Goal: Task Accomplishment & Management: Manage account settings

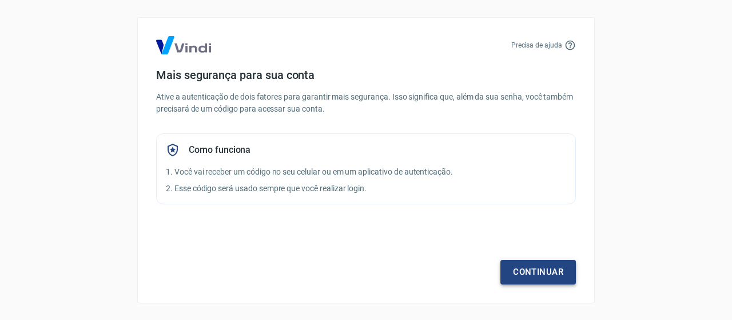
click at [538, 267] on link "Continuar" at bounding box center [537, 271] width 75 height 24
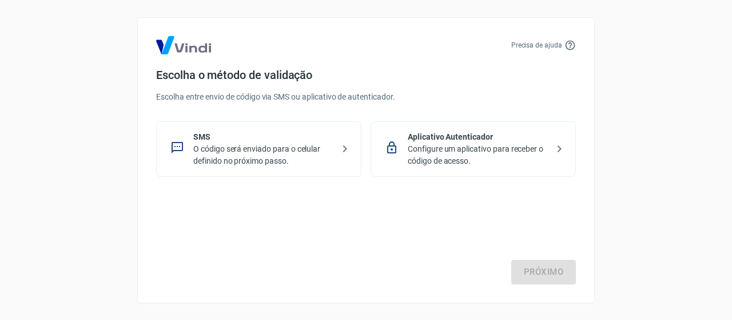
click at [329, 151] on p "O código será enviado para o celular definido no próximo passo." at bounding box center [263, 155] width 140 height 24
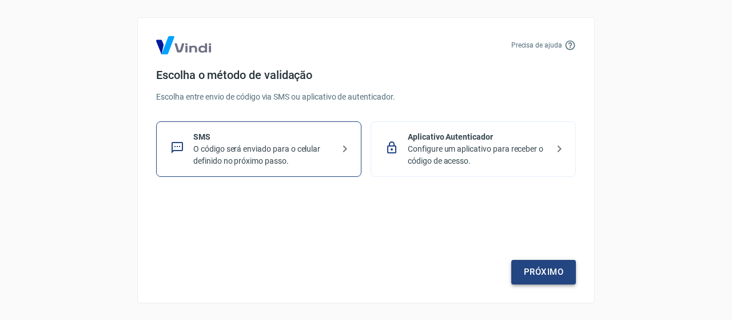
click at [538, 273] on link "Próximo" at bounding box center [543, 271] width 65 height 24
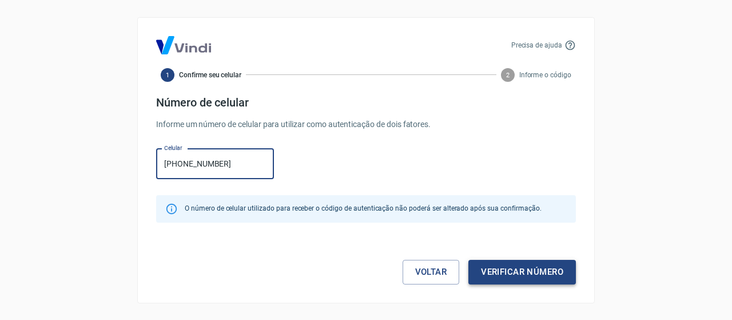
type input "[PHONE_NUMBER]"
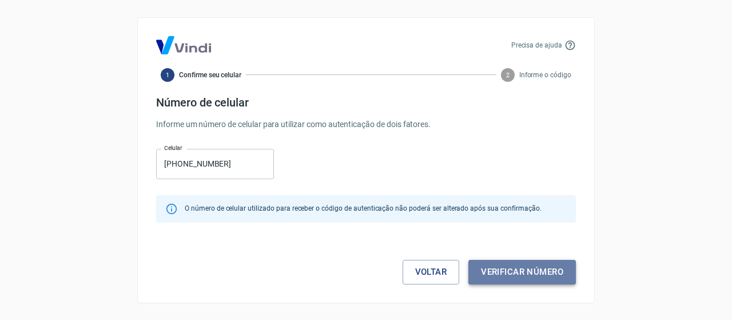
click at [543, 266] on button "Verificar número" at bounding box center [521, 271] width 107 height 24
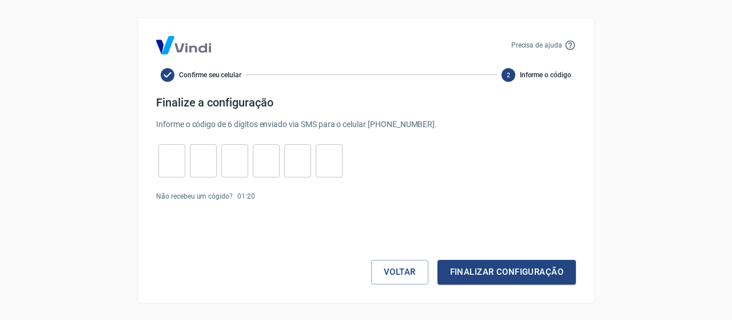
click at [162, 157] on input "tel" at bounding box center [171, 160] width 27 height 25
type input "9"
type input "0"
type input "5"
type input "0"
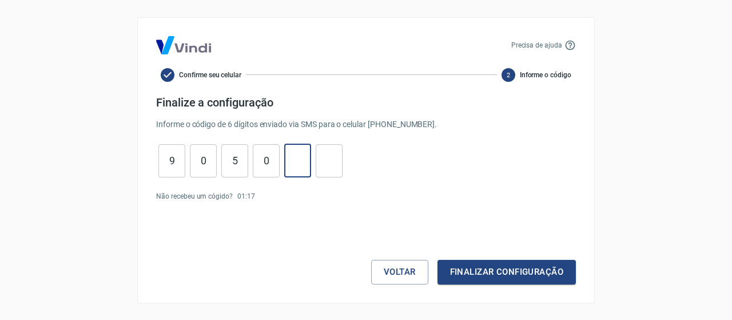
type input "0"
type input "1"
click at [456, 268] on button "Finalizar configuração" at bounding box center [506, 271] width 138 height 24
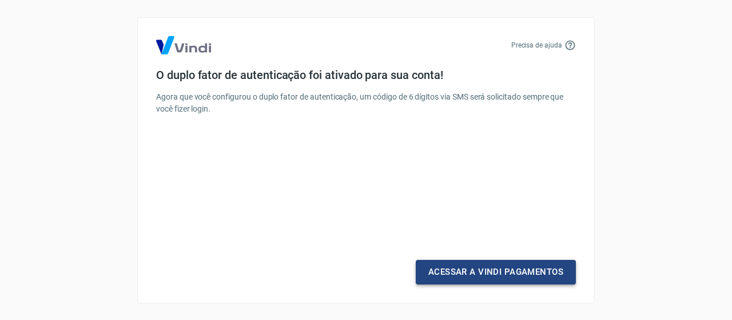
click at [457, 274] on link "Acessar a Vindi Pagamentos" at bounding box center [496, 271] width 160 height 24
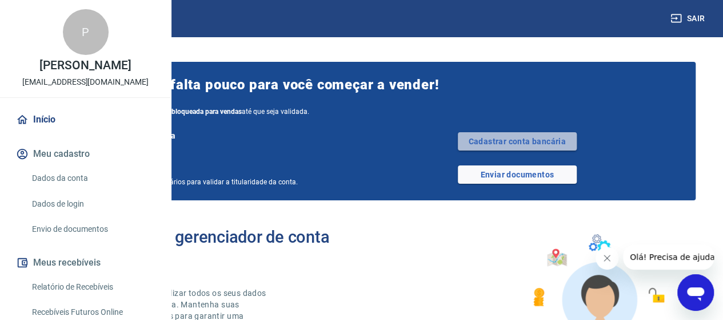
click at [534, 141] on link "Cadastrar conta bancária" at bounding box center [517, 141] width 119 height 18
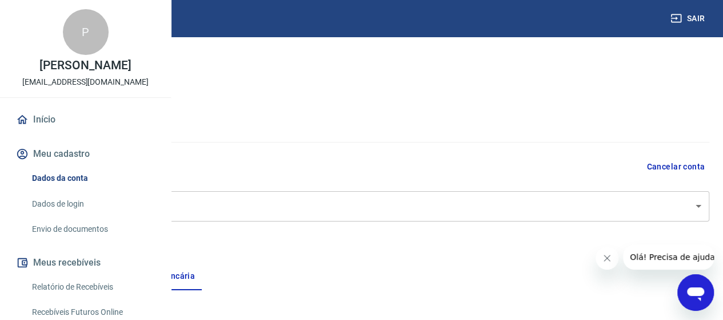
scroll to position [57, 0]
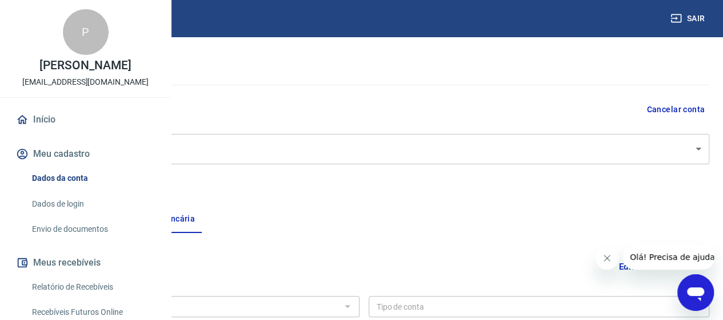
click at [523, 153] on body "Sair P Petherson Guimarães farmaceuticoempreendedorbrasil@gmail.com Início Meu …" at bounding box center [361, 103] width 723 height 320
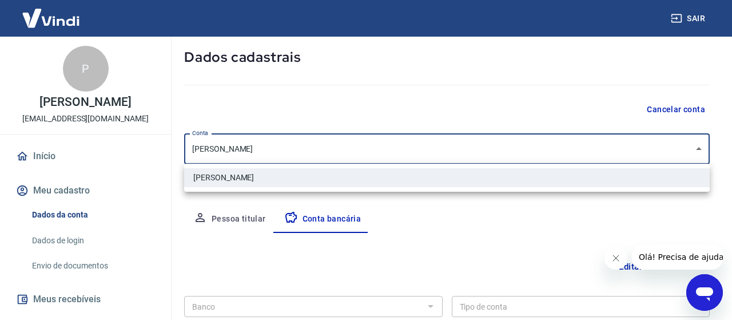
click at [523, 153] on div at bounding box center [366, 160] width 732 height 320
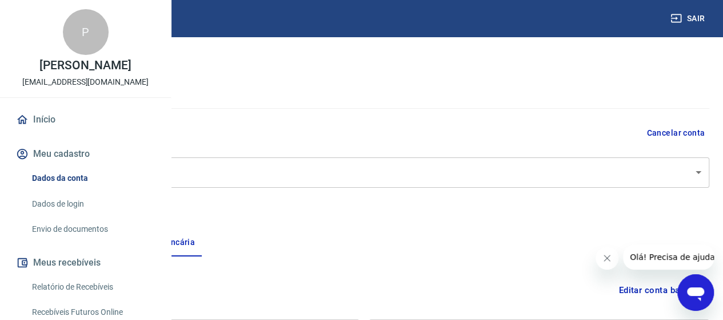
scroll to position [0, 0]
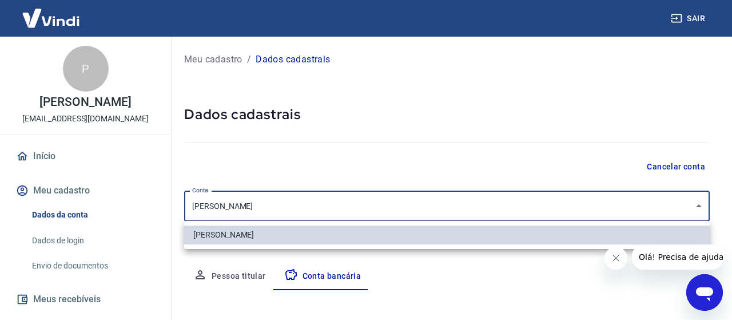
click at [313, 206] on body "Sair P Petherson Guimarães farmaceuticoempreendedorbrasil@gmail.com Início Meu …" at bounding box center [366, 160] width 732 height 320
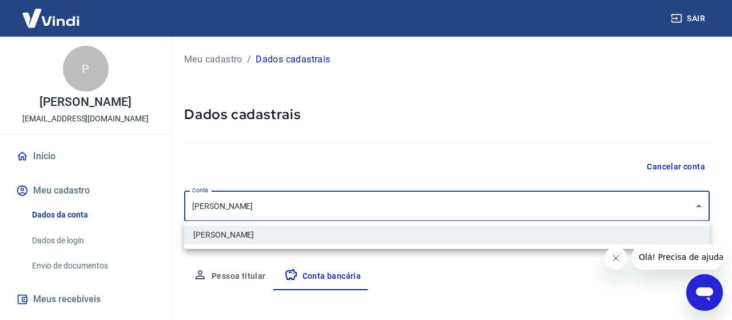
click at [314, 207] on div at bounding box center [366, 160] width 732 height 320
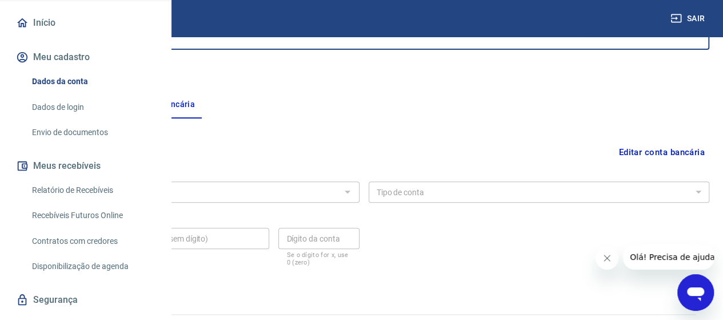
scroll to position [114, 0]
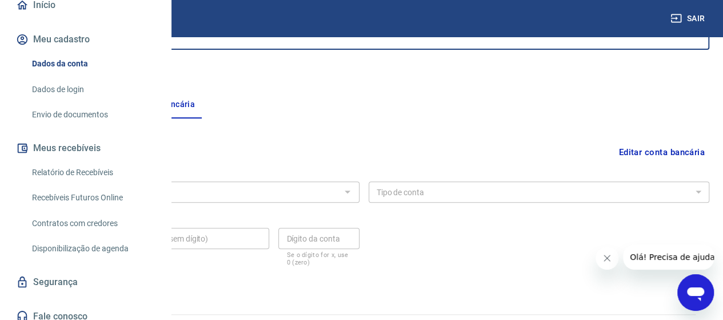
click at [93, 126] on link "Envio de documentos" at bounding box center [92, 114] width 130 height 23
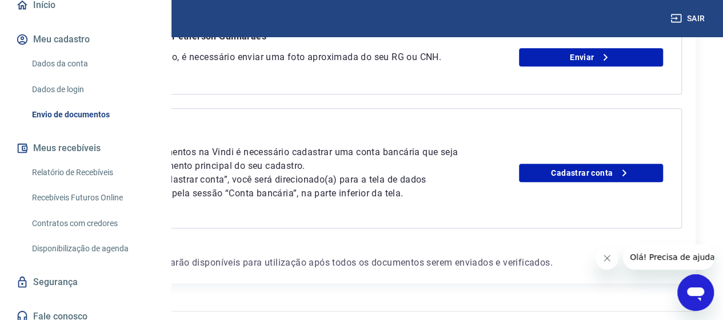
scroll to position [270, 0]
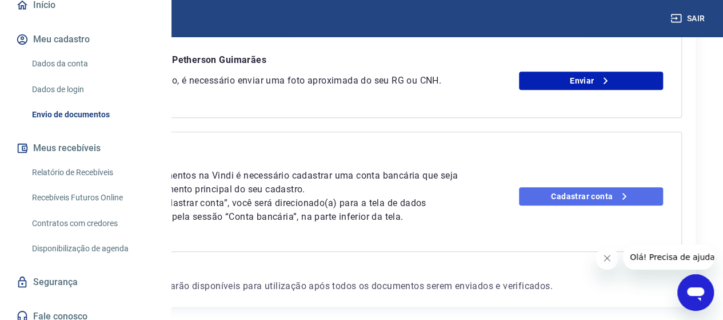
click at [586, 205] on link "Cadastrar conta" at bounding box center [591, 196] width 144 height 18
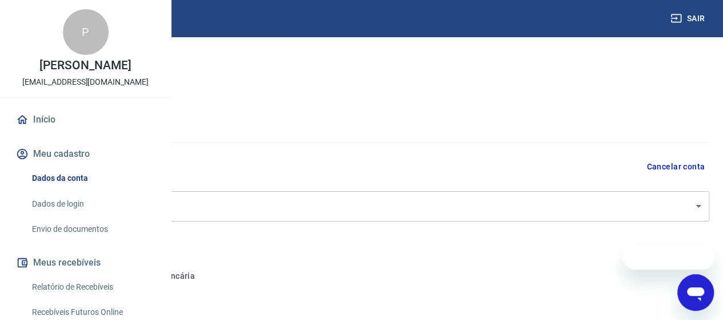
select select "GO"
select select "business"
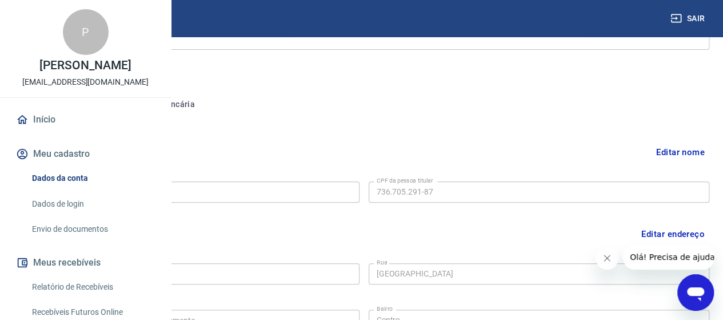
scroll to position [229, 0]
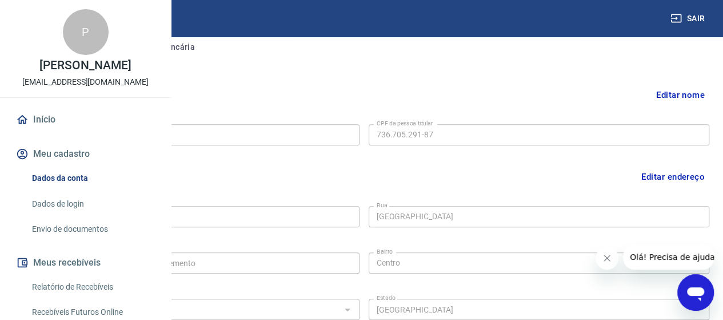
click at [666, 92] on button "Editar nome" at bounding box center [681, 95] width 58 height 22
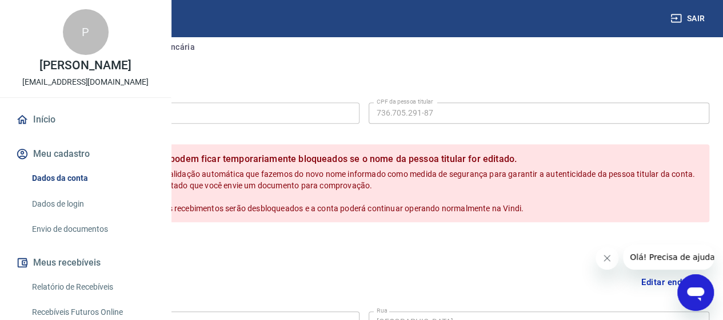
click at [125, 253] on button "Cancelar" at bounding box center [98, 246] width 54 height 22
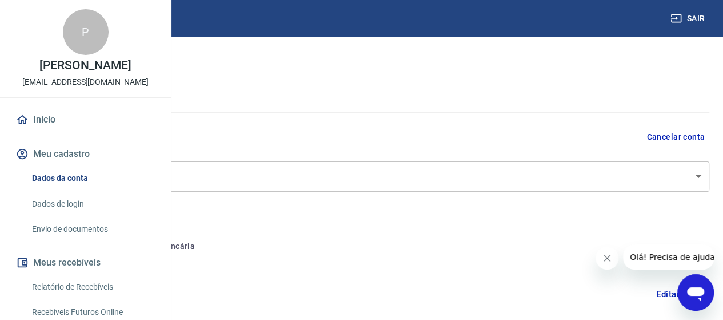
scroll to position [0, 0]
click at [205, 281] on button "Conta bancária" at bounding box center [156, 275] width 95 height 27
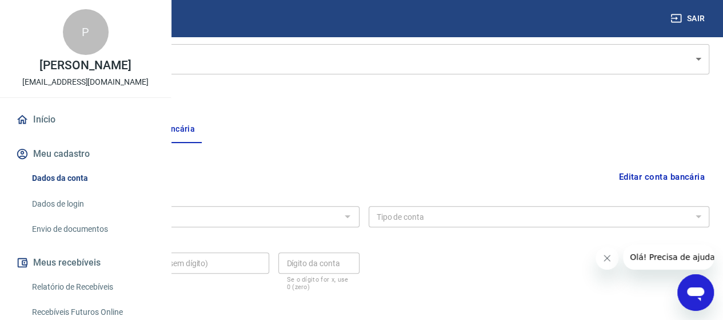
scroll to position [171, 0]
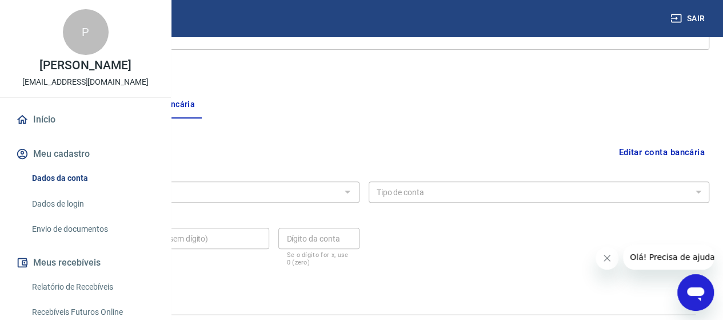
click at [360, 183] on div "Banco" at bounding box center [188, 191] width 341 height 21
click at [629, 150] on button "Editar conta bancária" at bounding box center [661, 152] width 95 height 22
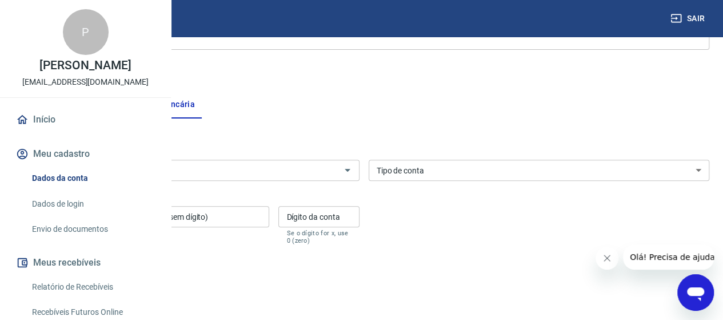
click at [327, 179] on div "Banco" at bounding box center [188, 169] width 341 height 21
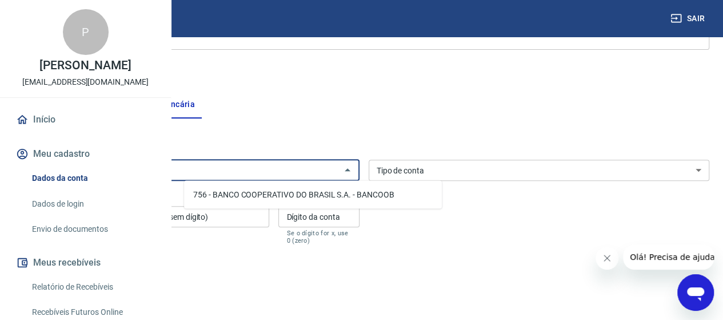
click at [329, 190] on li "756 - BANCO COOPERATIVO DO BRASIL S.A. - BANCOOB" at bounding box center [313, 194] width 258 height 19
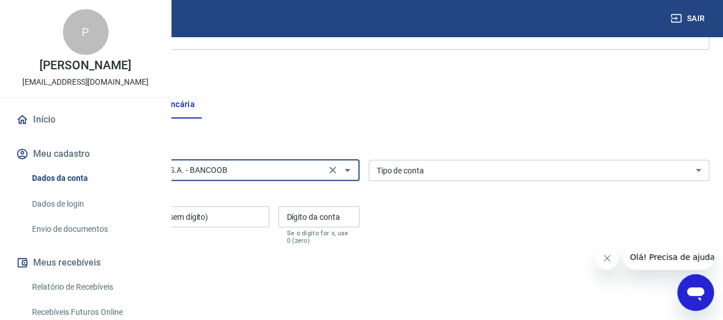
type input "756 - BANCO COOPERATIVO DO BRASIL S.A. - BANCOOB"
click at [472, 167] on div "Tipo de conta Conta Corrente Conta Poupança Tipo de conta" at bounding box center [539, 169] width 341 height 21
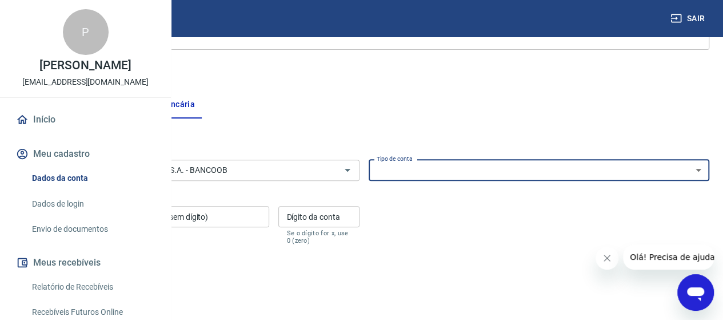
select select "1"
click at [451, 159] on select "Conta Corrente Conta Poupança" at bounding box center [539, 169] width 341 height 21
click at [126, 218] on input "Agência (sem dígito)" at bounding box center [71, 216] width 107 height 21
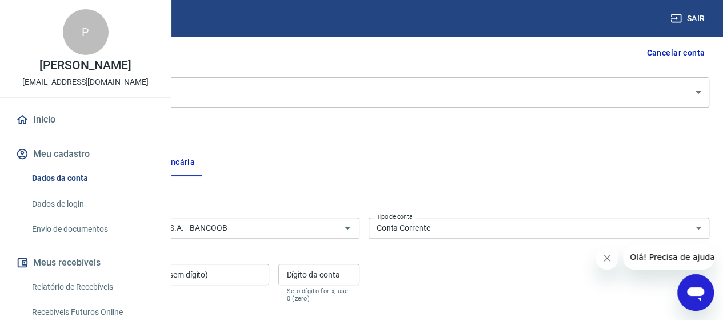
scroll to position [113, 0]
click at [126, 276] on input "Agência (sem dígito)" at bounding box center [71, 274] width 107 height 21
type input "5024"
click at [269, 281] on input "Conta (sem dígito)" at bounding box center [202, 274] width 134 height 21
click at [359, 271] on div "Dígito da conta Dígito da conta Se o dígito for x, use 0 (zero)" at bounding box center [318, 283] width 81 height 38
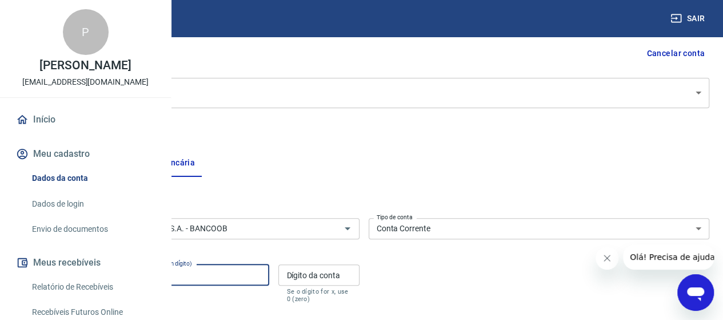
click at [269, 280] on input "93718" at bounding box center [202, 274] width 134 height 21
type input "9371"
click at [359, 273] on div "Dígito da conta Dígito da conta Se o dígito for x, use 0 (zero)" at bounding box center [318, 283] width 81 height 38
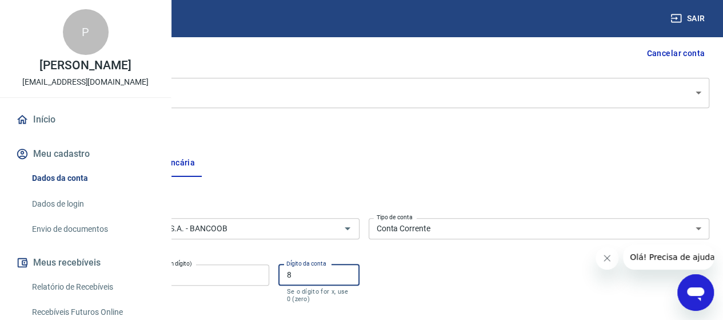
type input "8"
click at [493, 257] on div "Banco 756 - BANCO COOPERATIVO DO BRASIL S.A. - BANCOOB Banco Tipo de conta Cont…" at bounding box center [363, 258] width 691 height 91
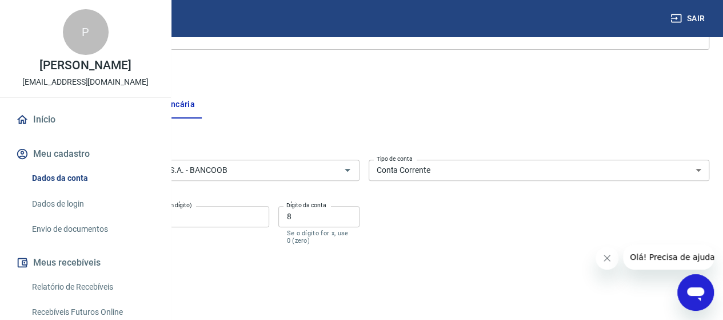
scroll to position [227, 0]
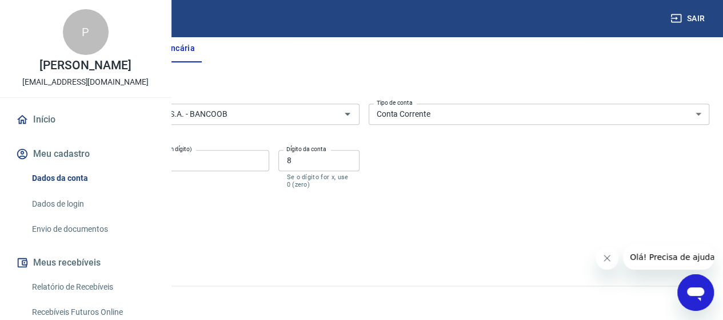
click at [62, 224] on button "Salvar" at bounding box center [39, 233] width 43 height 22
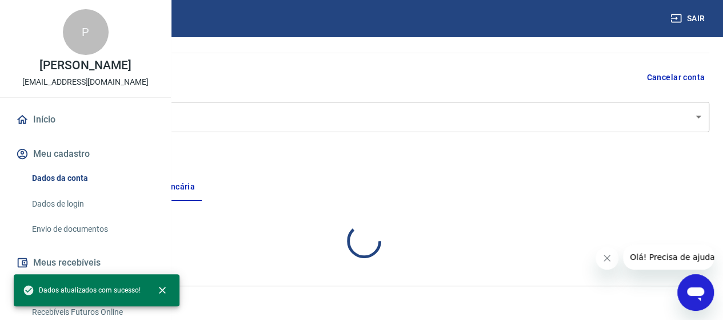
select select "1"
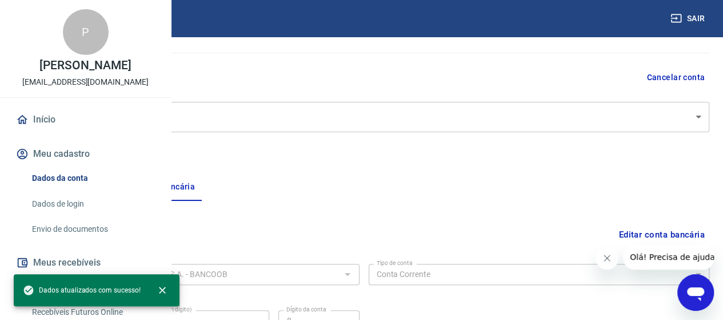
scroll to position [200, 0]
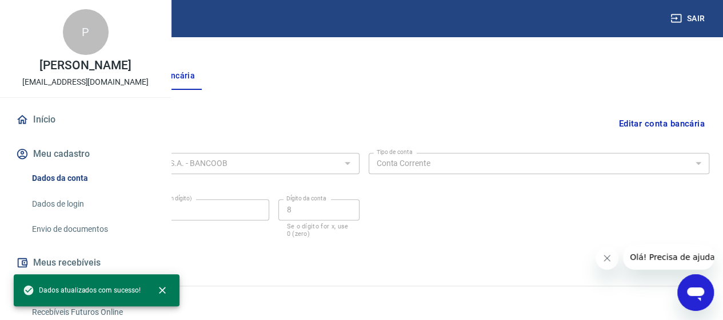
click at [84, 166] on button "Meu cadastro" at bounding box center [85, 153] width 143 height 25
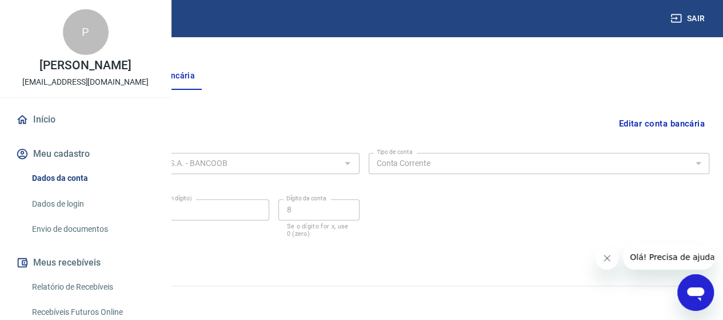
click at [88, 190] on link "Dados da conta" at bounding box center [92, 177] width 130 height 23
click at [85, 215] on link "Dados de login" at bounding box center [92, 203] width 130 height 23
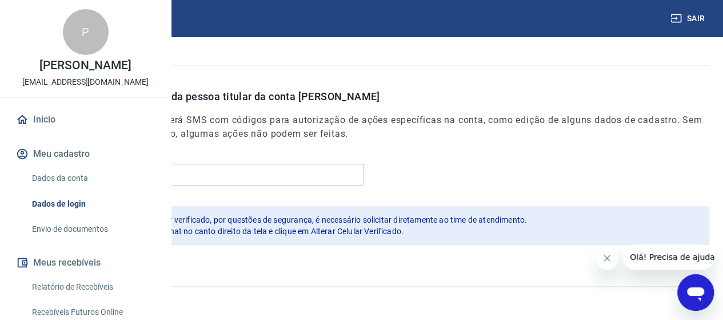
scroll to position [412, 0]
click at [80, 241] on link "Envio de documentos" at bounding box center [92, 228] width 130 height 23
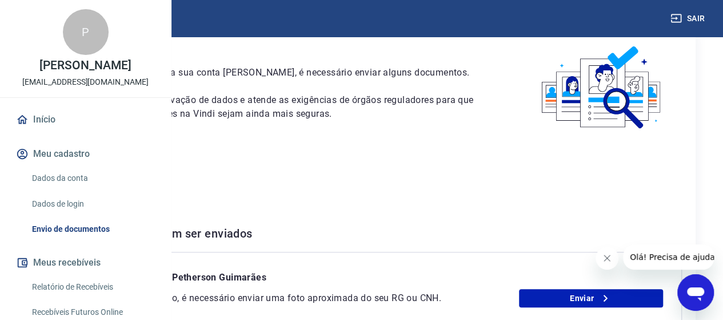
scroll to position [114, 0]
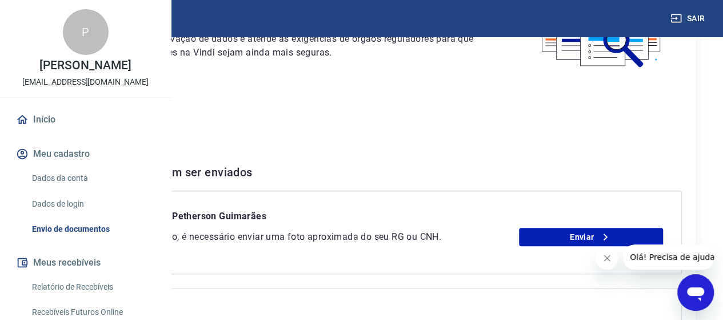
click at [272, 131] on p "CPF 736.705.291-87" at bounding box center [361, 124] width 641 height 14
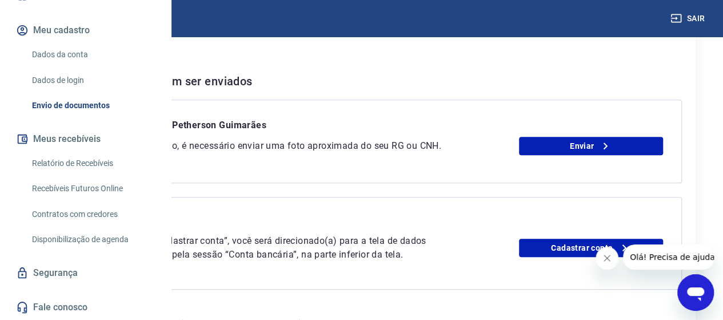
scroll to position [229, 0]
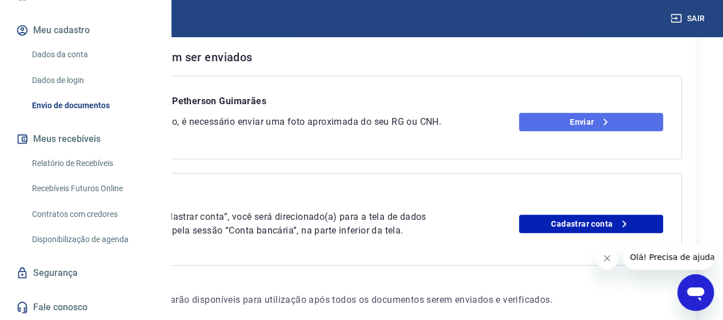
click at [586, 131] on link "Enviar" at bounding box center [591, 122] width 144 height 18
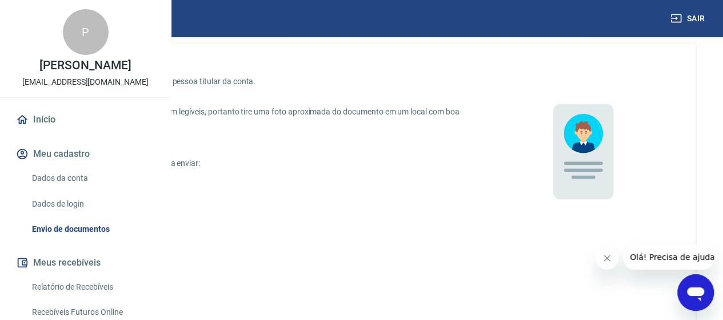
scroll to position [57, 0]
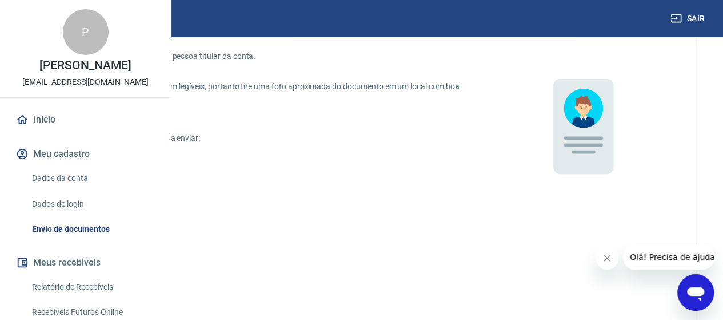
click at [73, 216] on input "CNH digital" at bounding box center [61, 213] width 24 height 24
radio input "true"
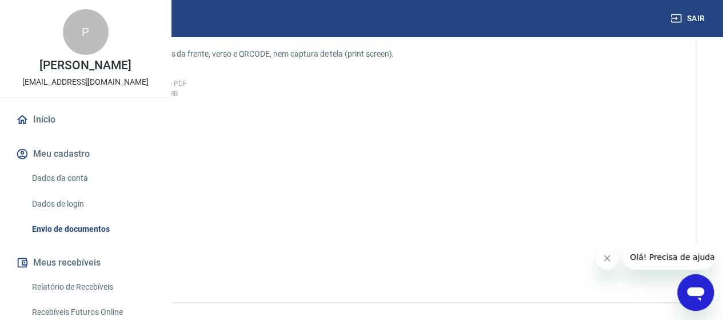
scroll to position [286, 0]
click at [123, 181] on span "Adicionar CNH Digital" at bounding box center [98, 172] width 50 height 21
click at [0, 0] on input "Adicionar CNH Digital" at bounding box center [0, 0] width 0 height 0
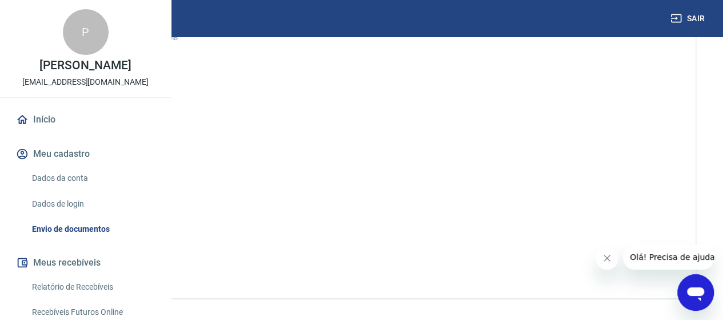
scroll to position [390, 0]
click at [141, 218] on button "Enviar" at bounding box center [98, 218] width 86 height 21
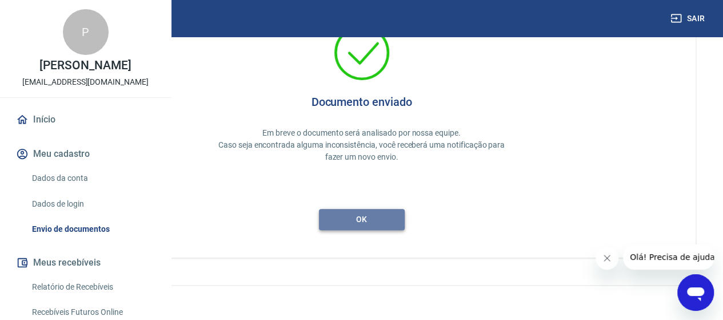
click at [405, 229] on button "ok" at bounding box center [362, 219] width 86 height 21
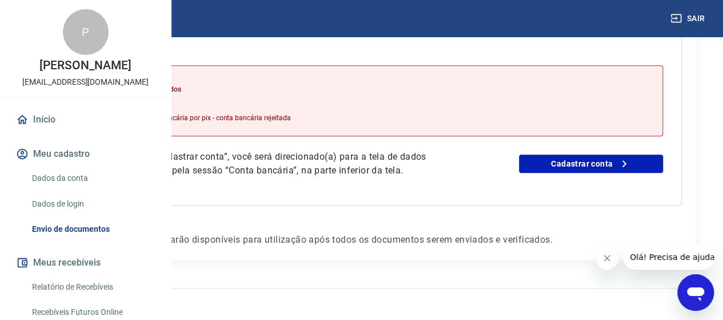
scroll to position [331, 0]
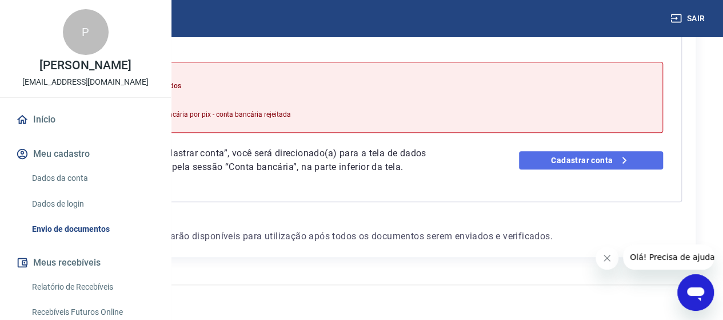
click at [613, 151] on link "Cadastrar conta" at bounding box center [591, 160] width 144 height 18
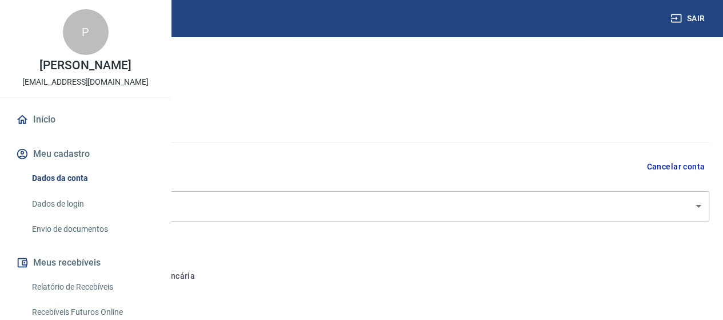
select select "GO"
select select "business"
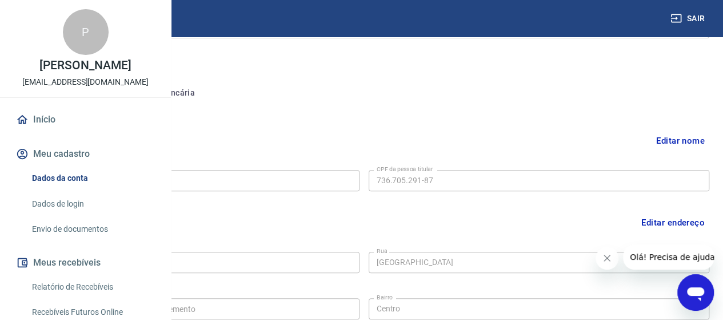
click at [205, 94] on button "Conta bancária" at bounding box center [156, 92] width 95 height 27
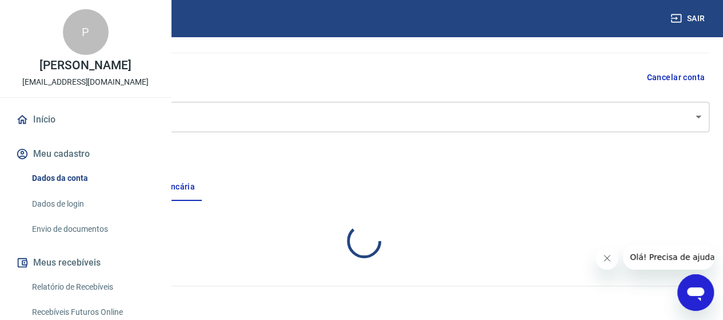
scroll to position [183, 0]
select select "1"
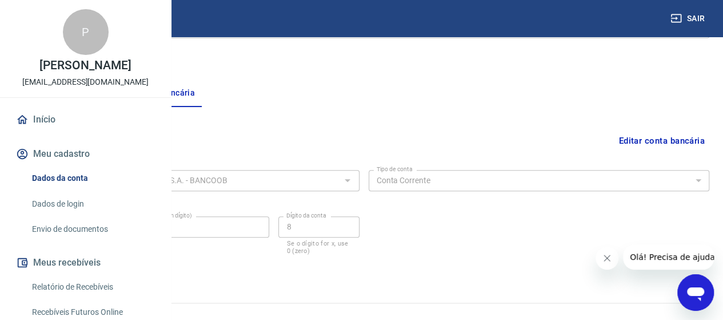
click at [654, 138] on button "Editar conta bancária" at bounding box center [661, 141] width 95 height 22
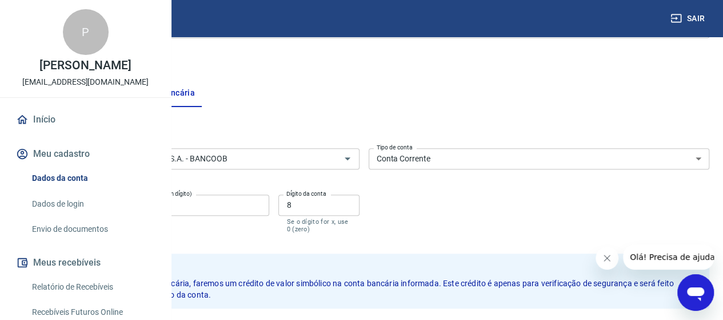
drag, startPoint x: 247, startPoint y: 212, endPoint x: 230, endPoint y: 209, distance: 18.0
click at [126, 209] on input "5024" at bounding box center [71, 204] width 107 height 21
drag, startPoint x: 318, startPoint y: 206, endPoint x: 242, endPoint y: 206, distance: 76.0
click at [242, 206] on div "Agência (sem dígito) 5024 Agência (sem dígito) Conta (sem dígito) 9371 Conta (s…" at bounding box center [188, 212] width 341 height 45
type input "3687"
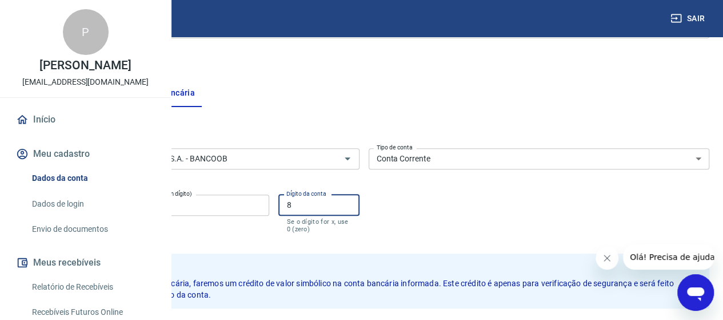
drag, startPoint x: 416, startPoint y: 207, endPoint x: 357, endPoint y: 207, distance: 59.4
click at [357, 207] on div "Agência (sem dígito) 5024 Agência (sem dígito) Conta (sem dígito) 3687 Conta (s…" at bounding box center [188, 212] width 341 height 45
type input "0"
click at [480, 208] on div "Banco 756 - BANCO COOPERATIVO DO BRASIL S.A. - BANCOOB Banco Tipo de conta Cont…" at bounding box center [363, 188] width 691 height 91
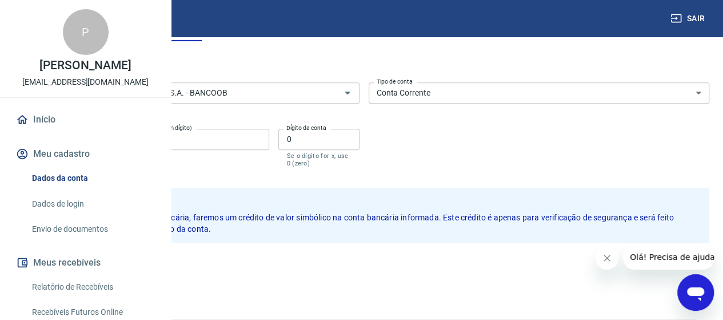
scroll to position [282, 0]
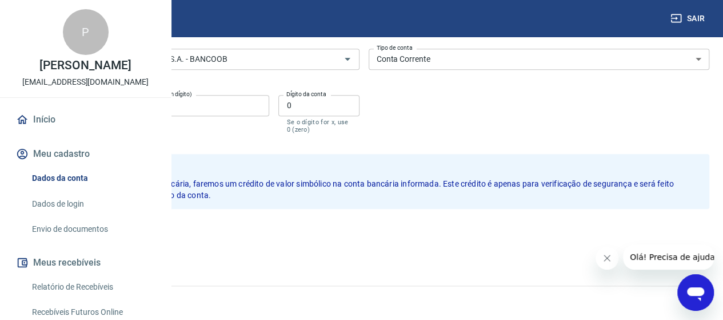
click at [62, 229] on button "Salvar" at bounding box center [39, 233] width 43 height 22
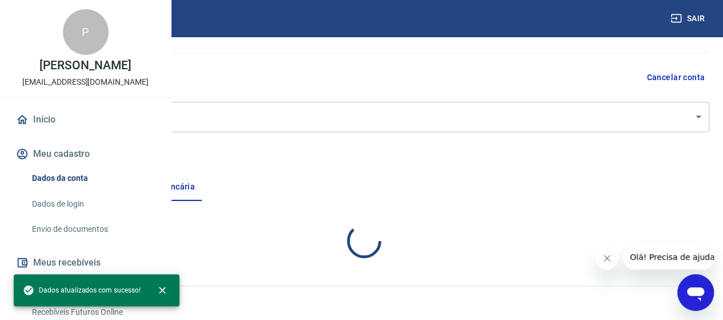
scroll to position [200, 0]
select select "1"
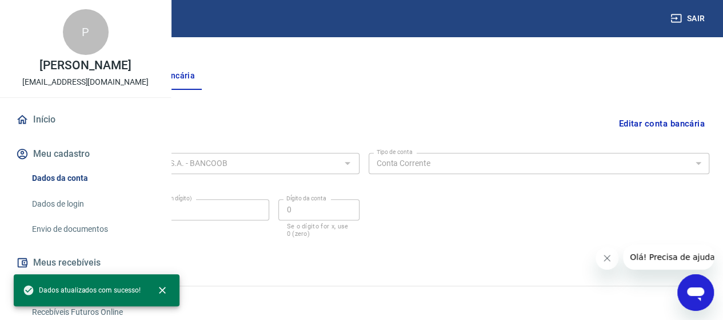
click at [109, 77] on button "Pessoa titular" at bounding box center [63, 75] width 91 height 27
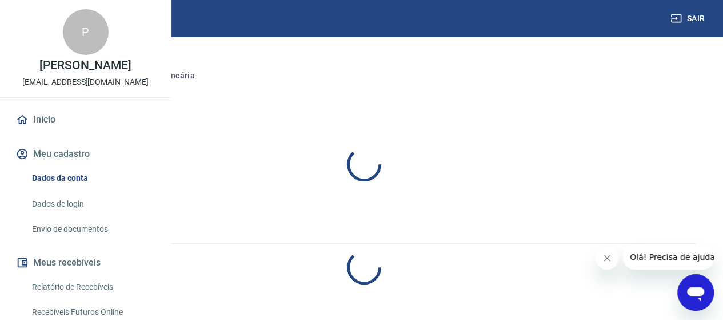
select select "GO"
select select "business"
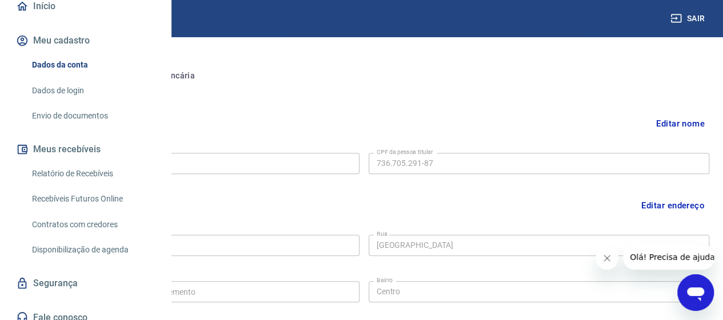
scroll to position [114, 0]
click at [79, 126] on link "Envio de documentos" at bounding box center [92, 114] width 130 height 23
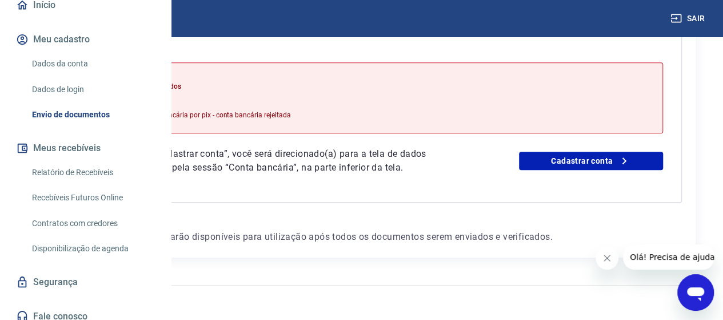
scroll to position [331, 0]
click at [72, 101] on link "Dados de login" at bounding box center [92, 89] width 130 height 23
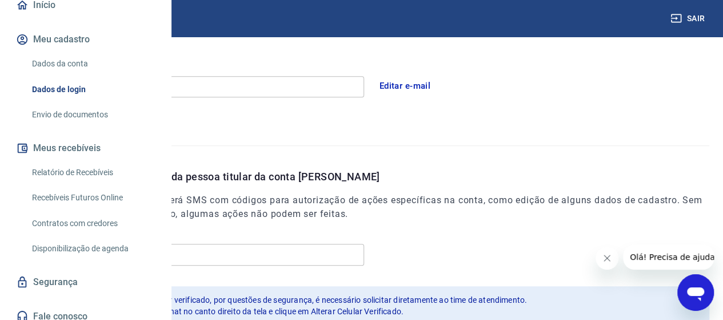
scroll to position [412, 0]
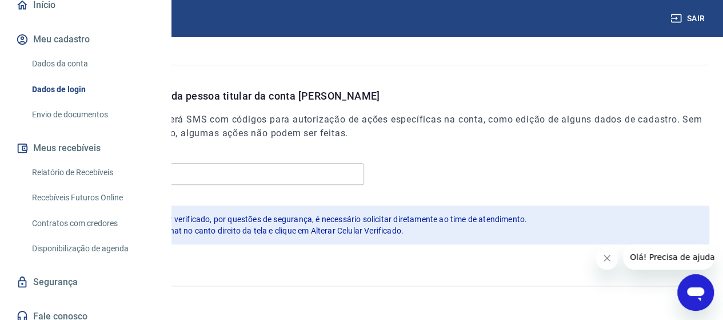
click at [59, 75] on link "Dados da conta" at bounding box center [92, 63] width 130 height 23
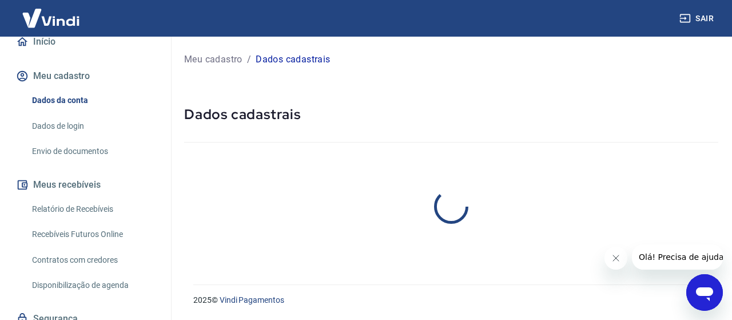
select select "GO"
select select "business"
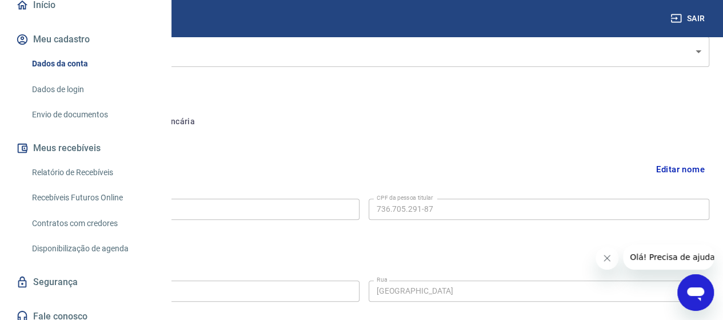
scroll to position [171, 0]
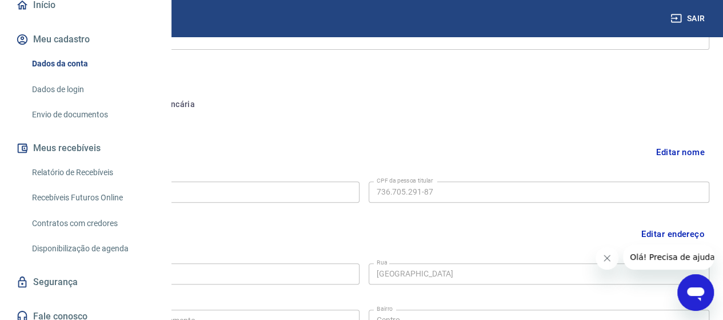
click at [669, 148] on button "Editar nome" at bounding box center [681, 152] width 58 height 22
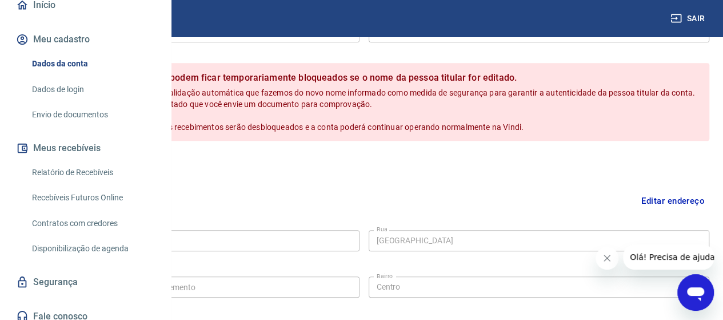
scroll to position [286, 0]
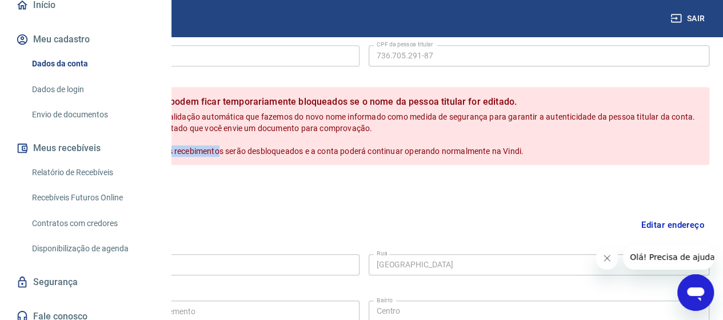
drag, startPoint x: 282, startPoint y: 162, endPoint x: 391, endPoint y: 166, distance: 108.7
click at [390, 155] on span "Isso ocorre devido a uma rápida validação automática que fazemos do novo nome i…" at bounding box center [372, 133] width 650 height 43
click at [393, 155] on span "Isso ocorre devido a uma rápida validação automática que fazemos do novo nome i…" at bounding box center [372, 133] width 650 height 43
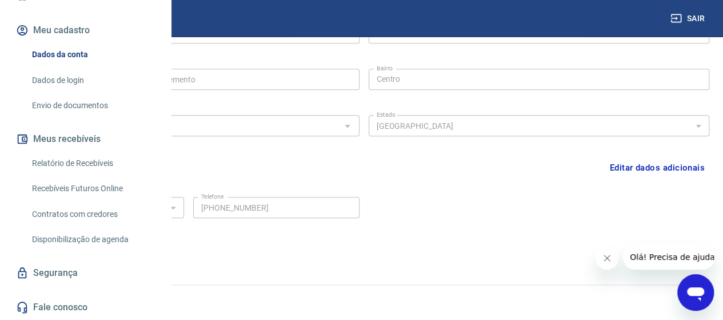
scroll to position [159, 0]
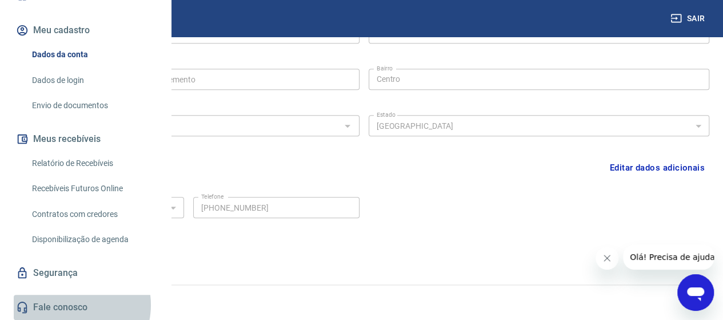
click at [71, 305] on link "Fale conosco" at bounding box center [85, 306] width 143 height 25
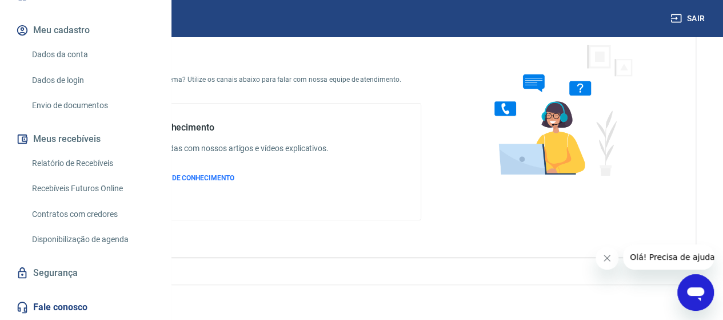
scroll to position [66, 0]
click at [325, 172] on div "Base de conhecimento Tire suas dúvidas com nossos artigos e vídeos explicativos…" at bounding box center [224, 161] width 207 height 79
click at [234, 174] on span "ACESSAR BASE DE CONHECIMENTO" at bounding box center [177, 178] width 113 height 8
